Goal: Find specific page/section: Find specific page/section

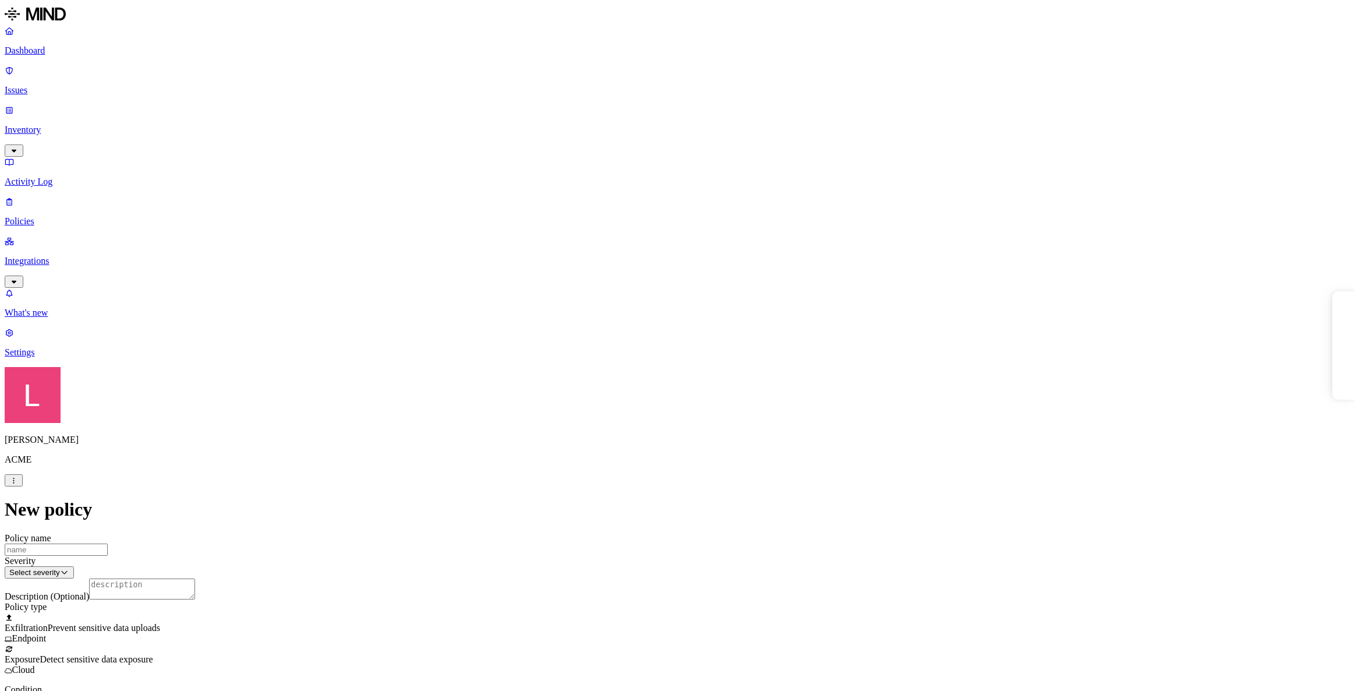
select select "4"
select select "2"
drag, startPoint x: 0, startPoint y: 0, endPoint x: 47, endPoint y: 46, distance: 65.5
click at [47, 46] on p "Dashboard" at bounding box center [678, 50] width 1346 height 10
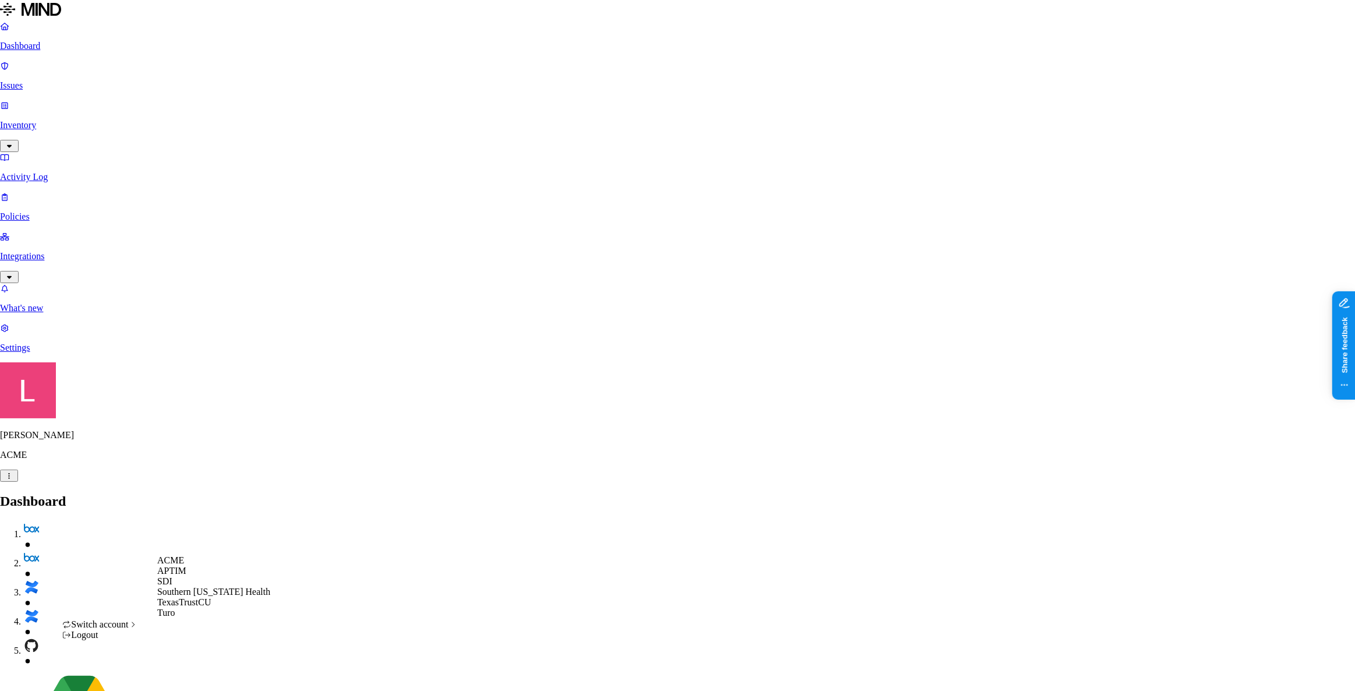
click at [186, 596] on span "Southern [US_STATE] Health" at bounding box center [213, 591] width 113 height 10
